Goal: Navigation & Orientation: Find specific page/section

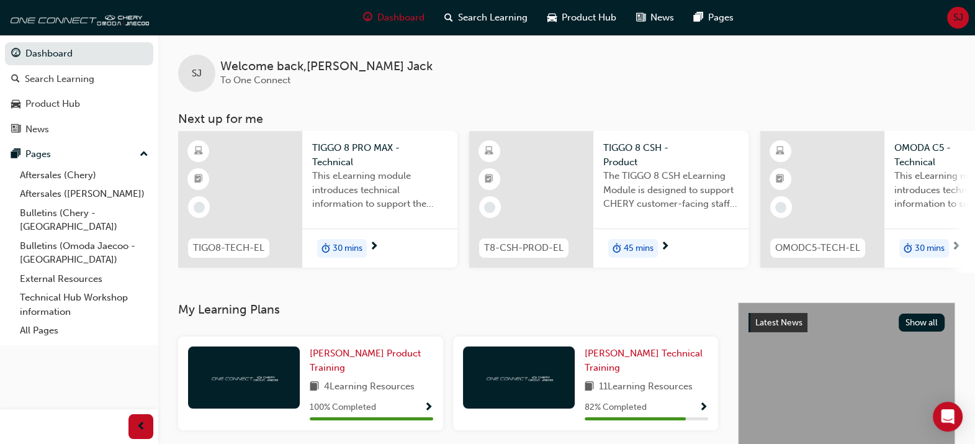
click at [956, 14] on span "SJ" at bounding box center [958, 18] width 10 height 14
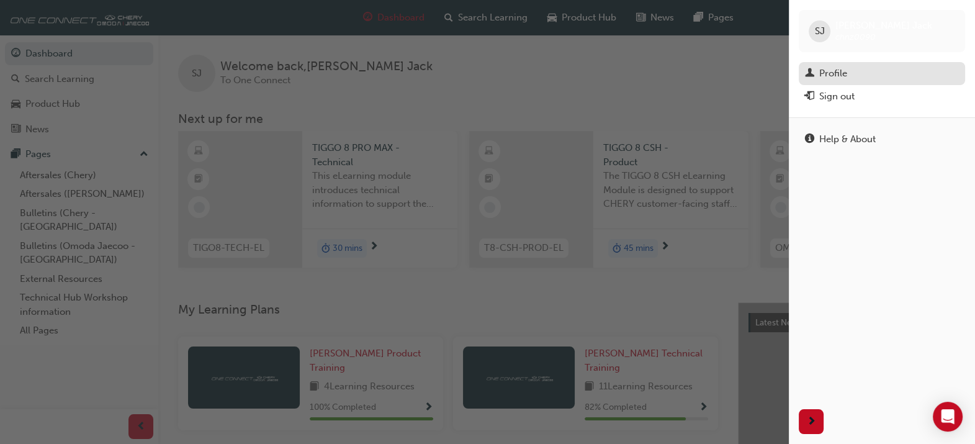
click at [831, 69] on div "Profile" at bounding box center [833, 73] width 28 height 14
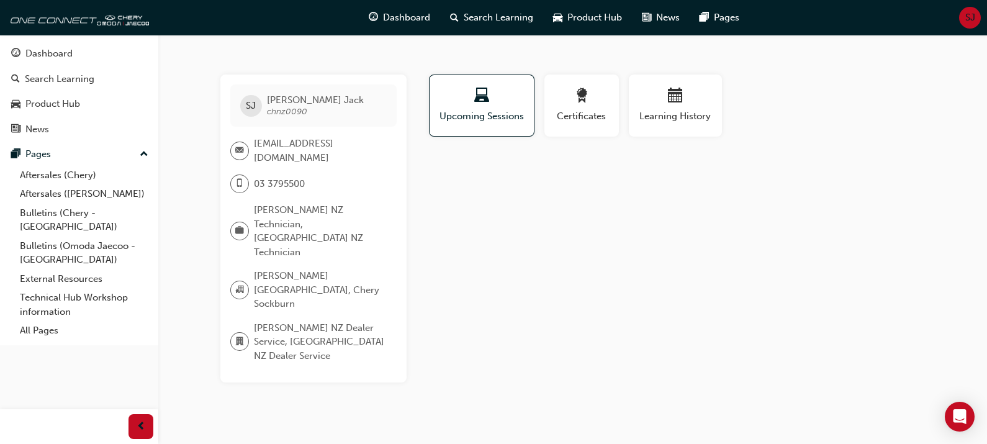
click at [404, 251] on div "[PERSON_NAME] [PERSON_NAME] chnz0090 [EMAIL_ADDRESS][DOMAIN_NAME] 03 3795500 Om…" at bounding box center [313, 228] width 186 height 308
click at [582, 101] on span "award-icon" at bounding box center [581, 96] width 15 height 17
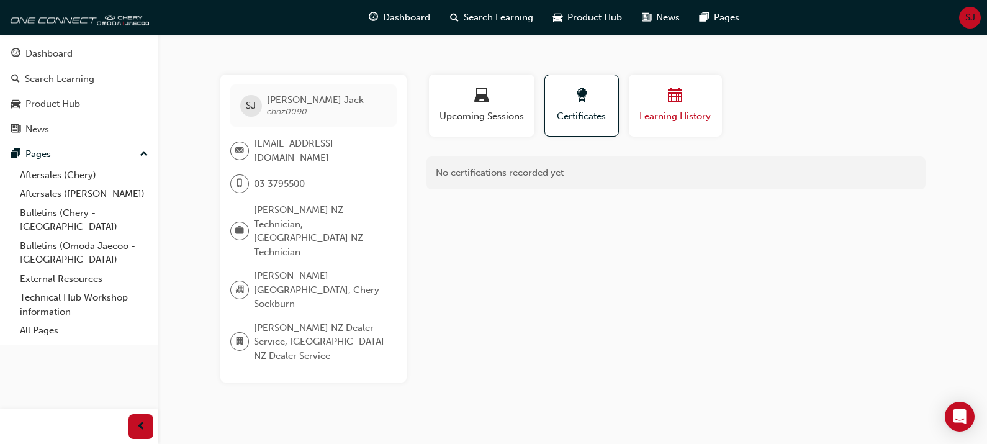
click at [683, 84] on button "Learning History" at bounding box center [675, 105] width 93 height 62
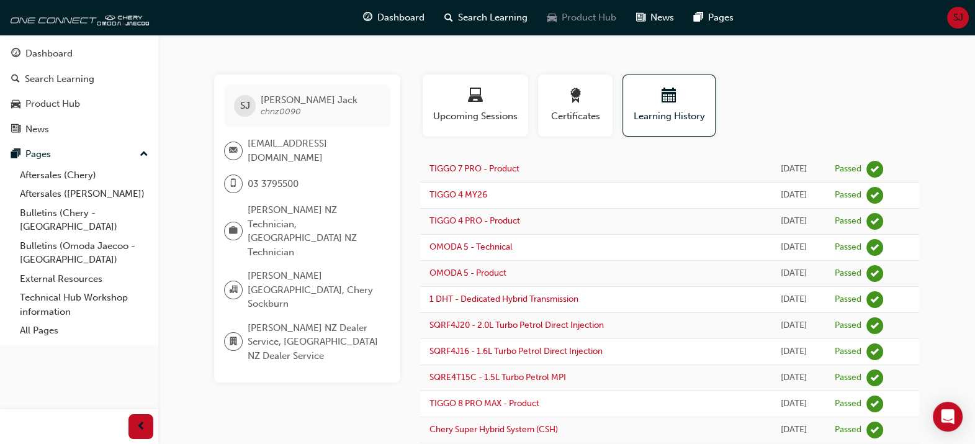
click at [601, 12] on span "Product Hub" at bounding box center [589, 18] width 55 height 14
